Goal: Task Accomplishment & Management: Manage account settings

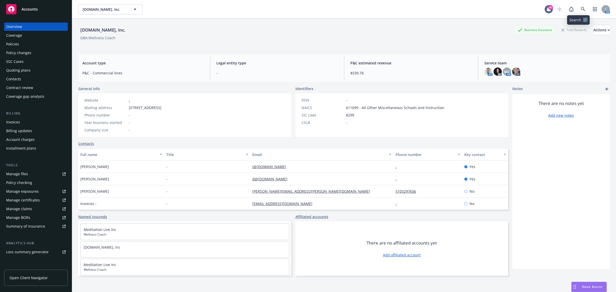
click at [590, 7] on link "button" at bounding box center [595, 9] width 10 height 10
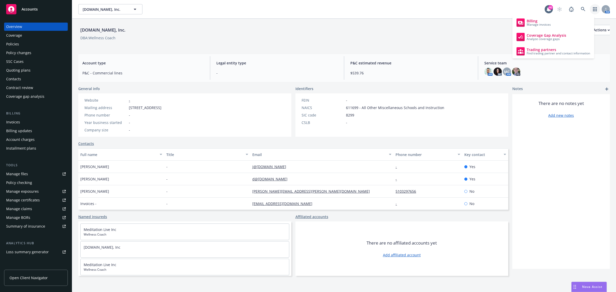
click at [572, 11] on div "AM" at bounding box center [582, 9] width 55 height 10
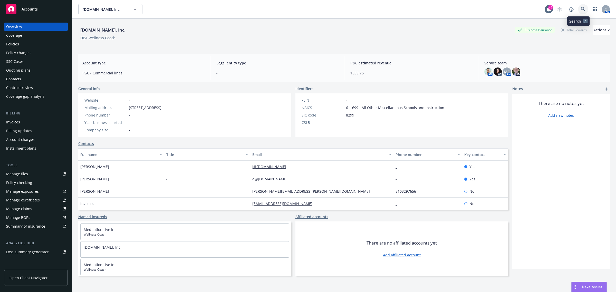
click at [581, 7] on icon at bounding box center [583, 9] width 5 height 5
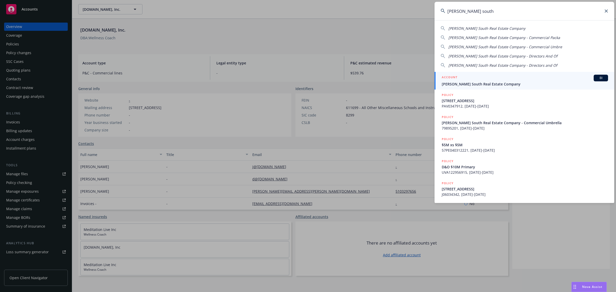
type input "[PERSON_NAME] south"
click at [470, 85] on span "[PERSON_NAME] South Real Estate Company" at bounding box center [525, 83] width 166 height 5
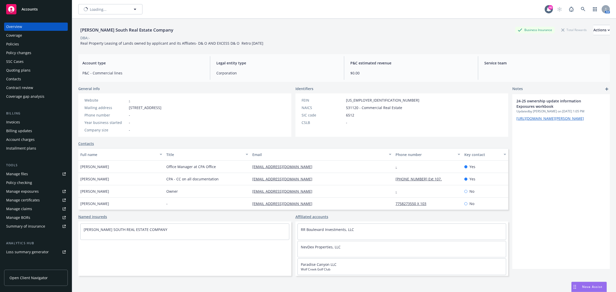
click at [39, 44] on div "Policies" at bounding box center [36, 44] width 60 height 8
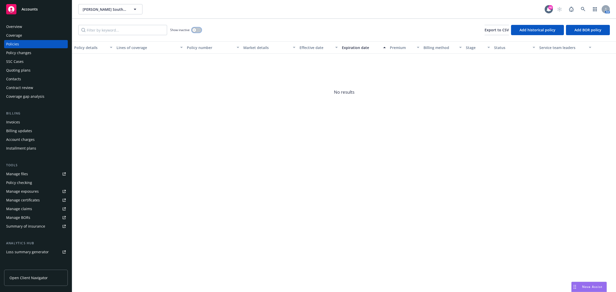
click at [194, 30] on icon "button" at bounding box center [194, 30] width 2 height 2
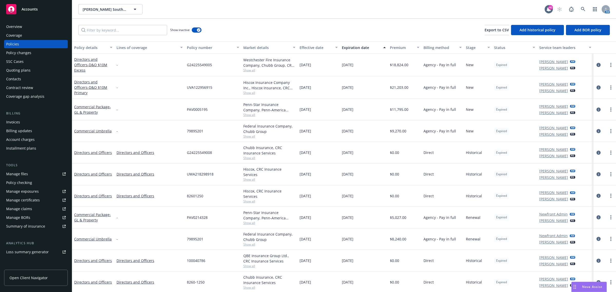
click at [308, 45] on div "Effective date" at bounding box center [316, 47] width 33 height 5
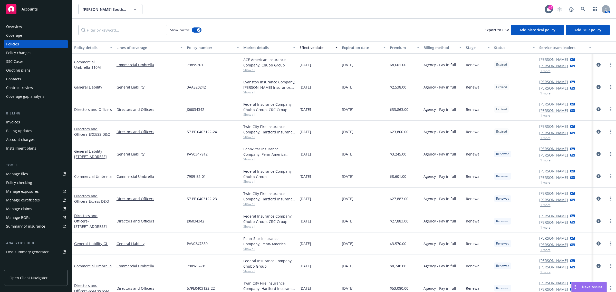
click at [247, 160] on span "Show all" at bounding box center [270, 159] width 52 height 4
click at [220, 150] on div "PAV0347912" at bounding box center [213, 154] width 57 height 22
click at [253, 205] on span "Show all" at bounding box center [270, 204] width 52 height 4
click at [223, 193] on div "57 PE 0403122-23" at bounding box center [213, 199] width 57 height 22
click at [251, 230] on div "Federal Insurance Company, Chubb Group, CRC Group Show all" at bounding box center [269, 221] width 57 height 23
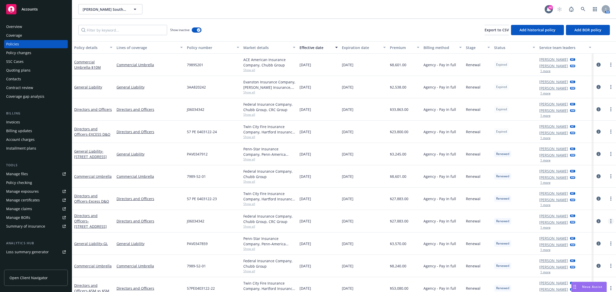
click at [608, 222] on link "more" at bounding box center [611, 221] width 6 height 6
click at [579, 155] on link "Renew with incumbent" at bounding box center [584, 154] width 60 height 10
select select "12"
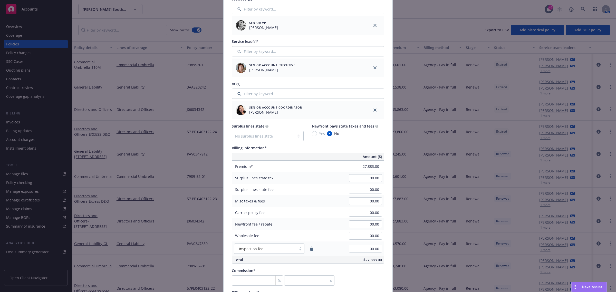
scroll to position [225, 0]
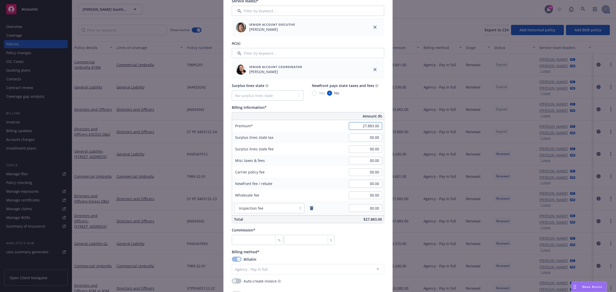
click at [354, 125] on input "27,883.00" at bounding box center [365, 126] width 33 height 8
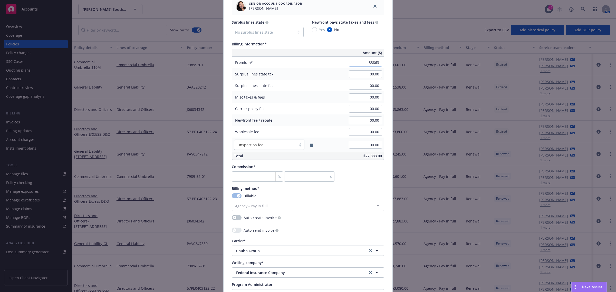
scroll to position [289, 0]
type input "33,863.00"
click at [358, 173] on div "Commission* % $" at bounding box center [308, 172] width 153 height 18
click at [250, 172] on input "number" at bounding box center [257, 176] width 51 height 10
type input "1"
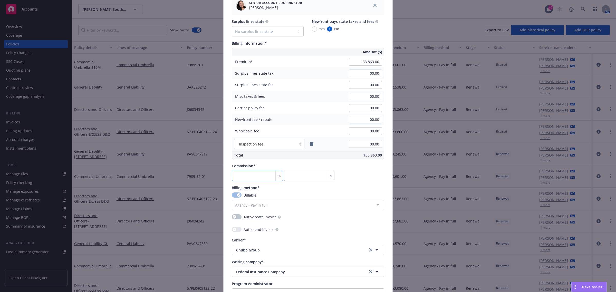
type input "338.63"
type input "12"
type input "4063.56"
type input "12"
click at [363, 170] on div "Commission* 12 % 4063.56 $" at bounding box center [308, 172] width 153 height 18
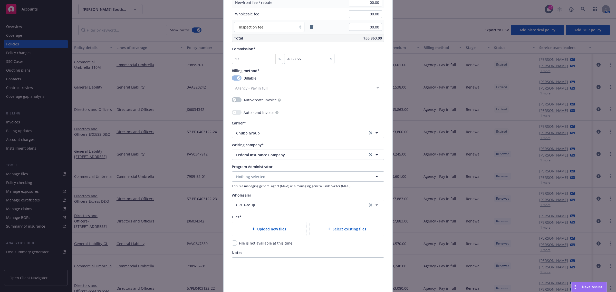
scroll to position [450, 0]
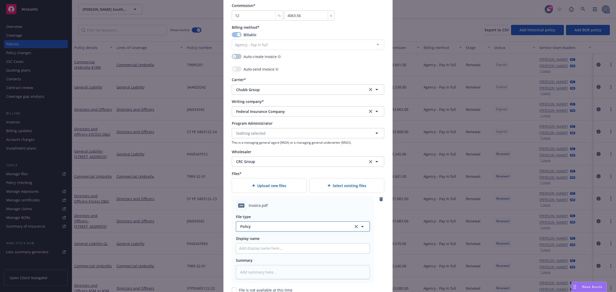
click at [254, 232] on button "Policy" at bounding box center [303, 227] width 134 height 10
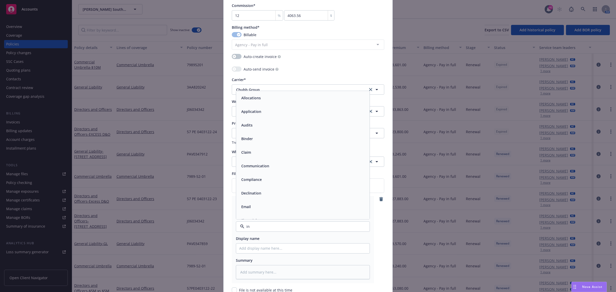
type input "inv"
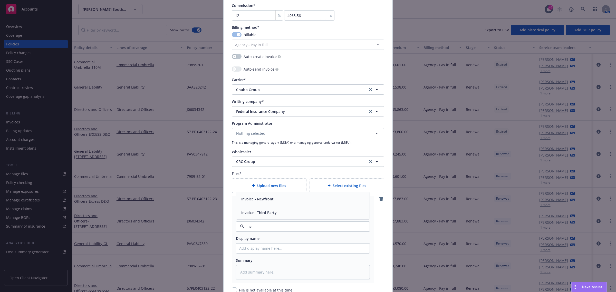
click at [271, 208] on div "Invoice - Third Party" at bounding box center [303, 213] width 134 height 14
type textarea "x"
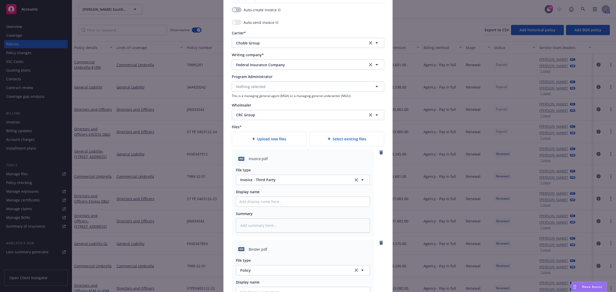
scroll to position [546, 0]
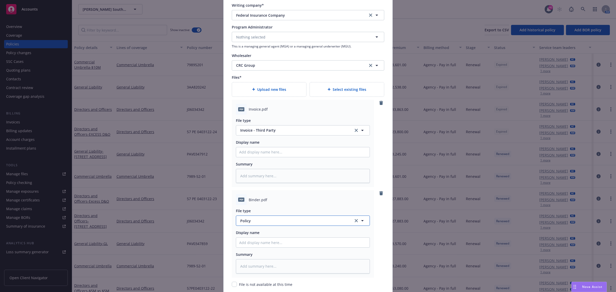
click at [264, 220] on span "Policy" at bounding box center [293, 220] width 107 height 5
type input "bind"
click at [268, 169] on div "Binder" at bounding box center [302, 165] width 127 height 7
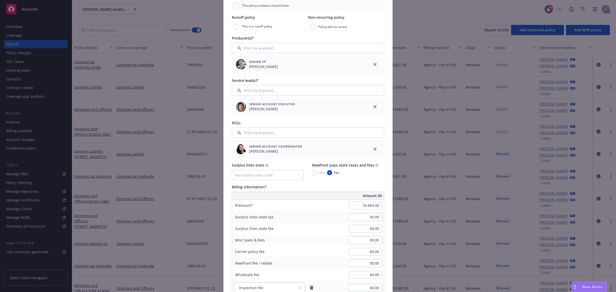
scroll to position [190, 0]
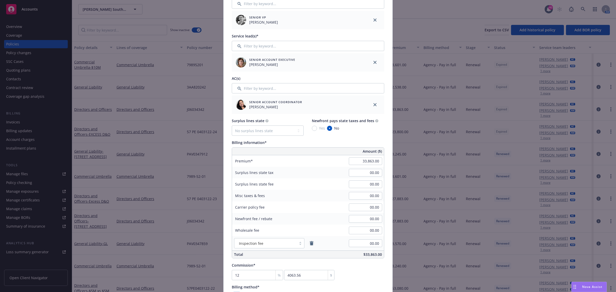
click at [310, 244] on icon "remove" at bounding box center [312, 243] width 4 height 4
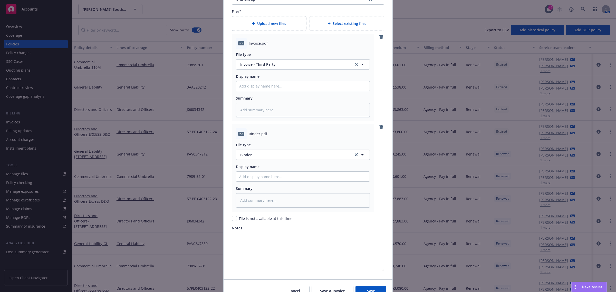
scroll to position [635, 0]
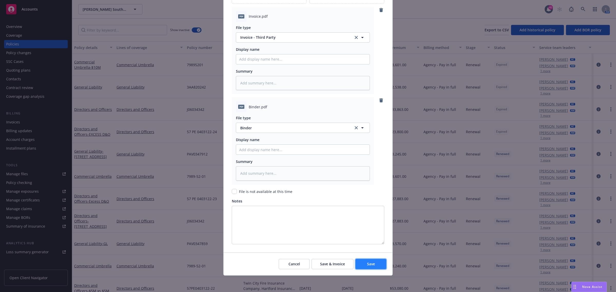
click at [376, 265] on button "Save" at bounding box center [371, 264] width 31 height 10
type textarea "x"
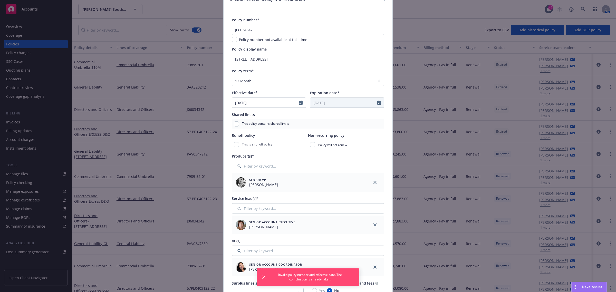
scroll to position [0, 0]
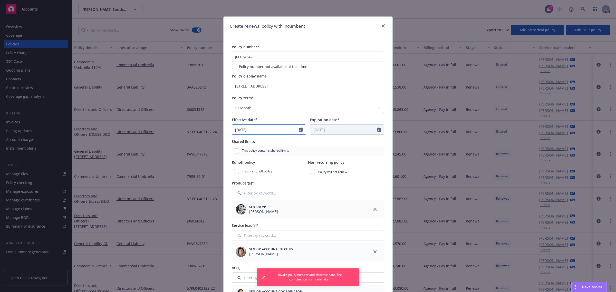
click at [299, 130] on icon "Calendar" at bounding box center [301, 130] width 4 height 4
select select "9"
type textarea "x"
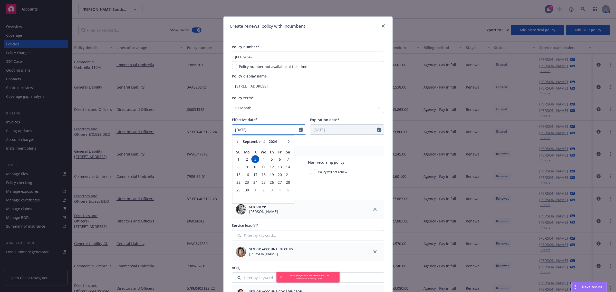
click at [270, 130] on input "[DATE]" at bounding box center [265, 130] width 67 height 10
type input "[DATE]"
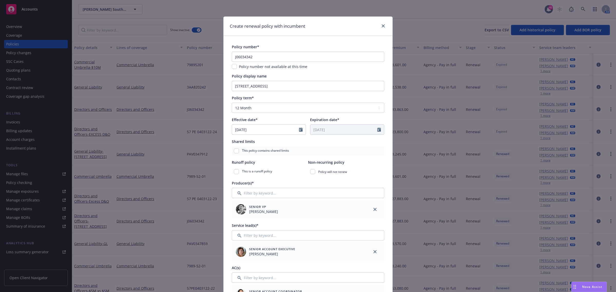
type input "[DATE]"
click at [301, 115] on div "Policy term* Select policy term 12 Month 6 Month 4 Month 3 Month 2 Month 1 Mont…" at bounding box center [308, 115] width 153 height 40
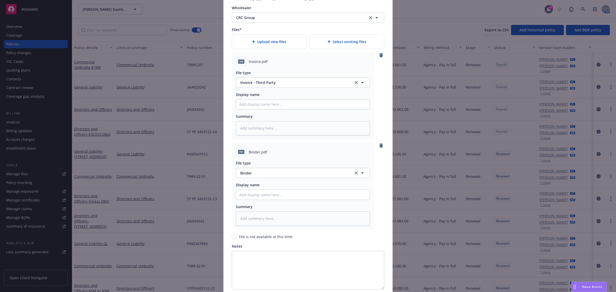
scroll to position [635, 0]
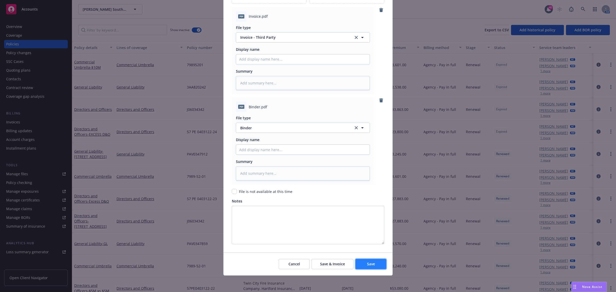
click at [367, 261] on button "Save" at bounding box center [371, 264] width 31 height 10
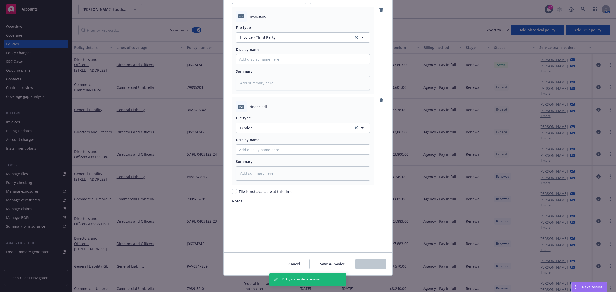
type textarea "x"
